Goal: Task Accomplishment & Management: Manage account settings

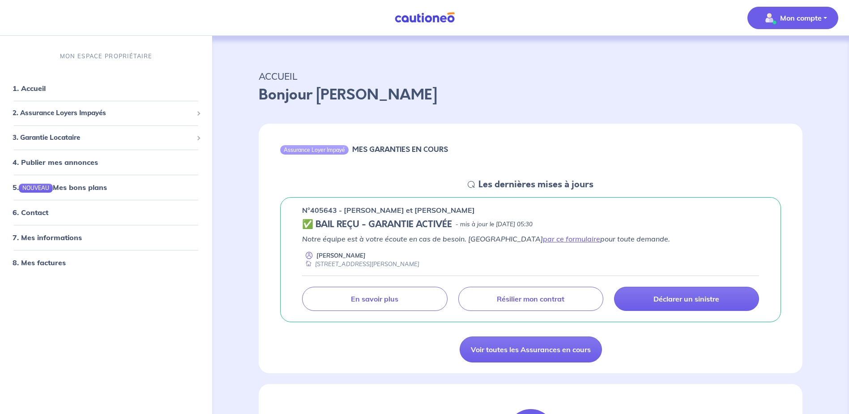
click at [810, 23] on p "Mon compte" at bounding box center [801, 18] width 42 height 11
click at [787, 57] on link "Mes informations" at bounding box center [784, 55] width 72 height 14
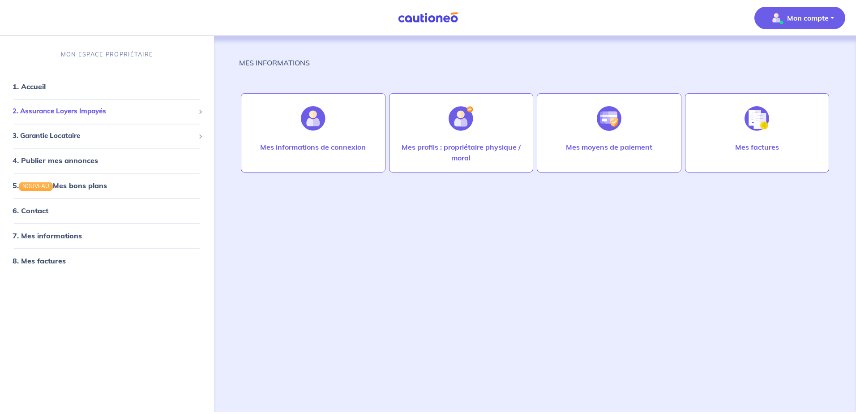
click at [93, 112] on span "2. Assurance Loyers Impayés" at bounding box center [104, 112] width 182 height 10
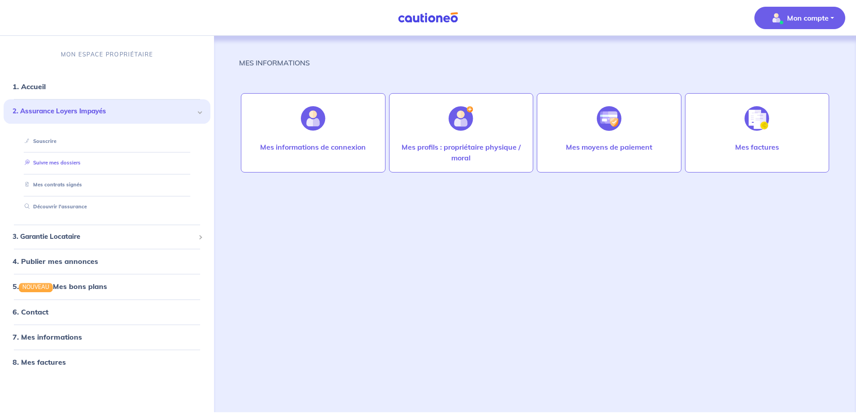
click at [58, 164] on link "Suivre mes dossiers" at bounding box center [51, 163] width 60 height 6
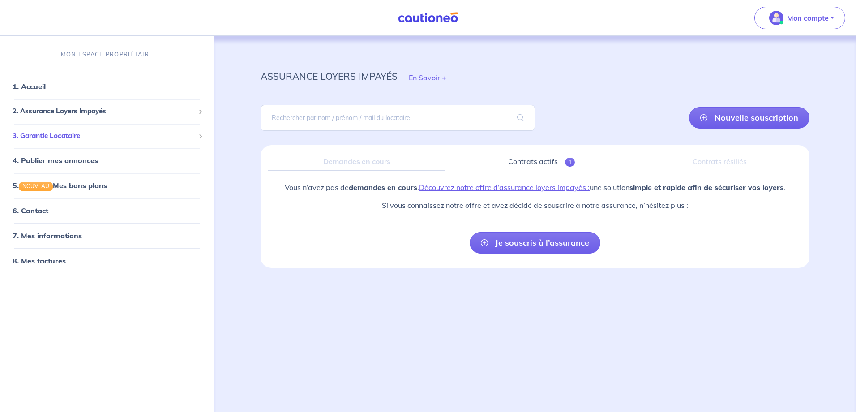
click at [75, 134] on span "3. Garantie Locataire" at bounding box center [104, 136] width 182 height 10
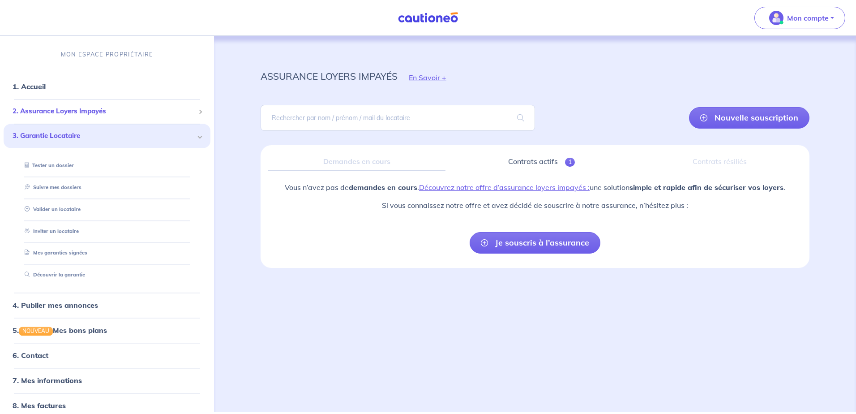
click at [81, 115] on span "2. Assurance Loyers Impayés" at bounding box center [104, 112] width 182 height 10
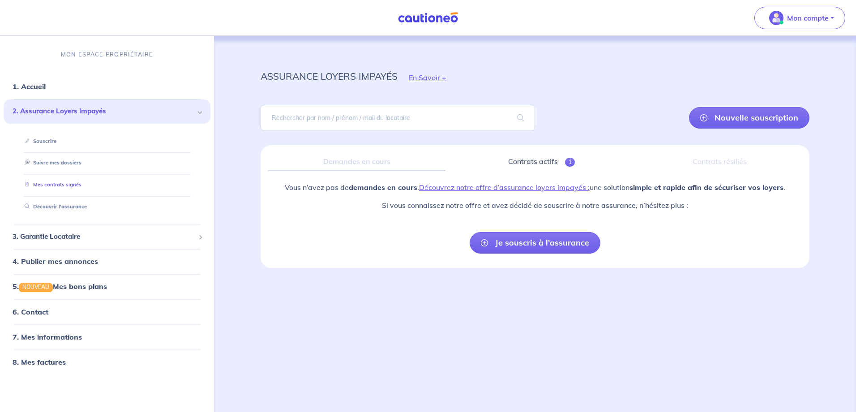
click at [64, 187] on link "Mes contrats signés" at bounding box center [51, 185] width 60 height 6
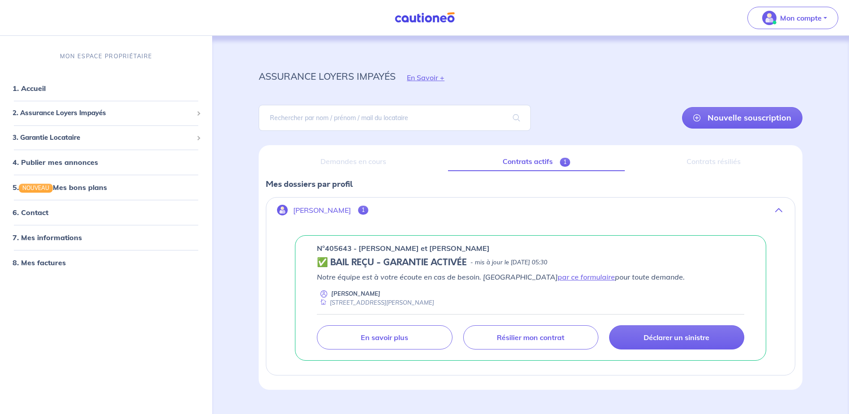
scroll to position [19, 0]
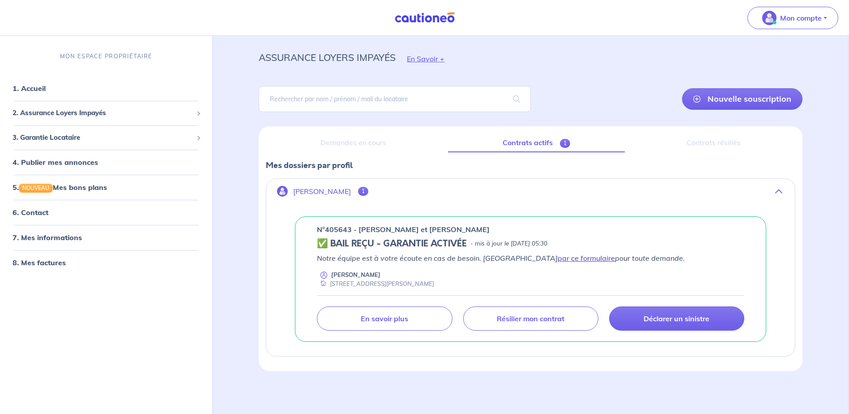
click at [558, 260] on link "par ce formulaire" at bounding box center [586, 257] width 57 height 9
